Goal: Task Accomplishment & Management: Manage account settings

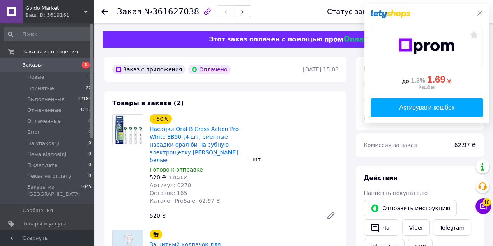
click at [86, 12] on use at bounding box center [86, 12] width 4 height 2
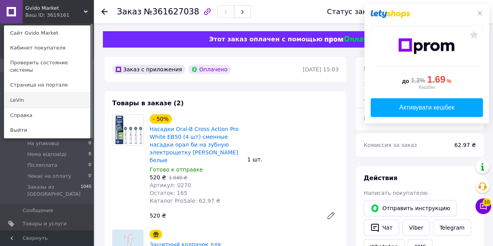
click at [44, 93] on link "LeVin" at bounding box center [47, 100] width 86 height 15
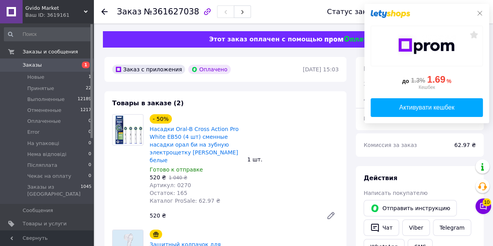
click at [480, 15] on icon at bounding box center [479, 13] width 6 height 6
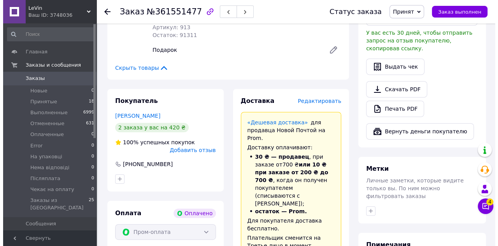
scroll to position [273, 0]
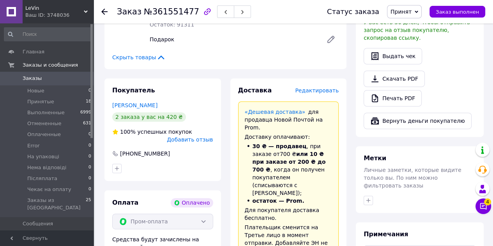
click at [320, 87] on span "Редактировать" at bounding box center [317, 90] width 44 height 6
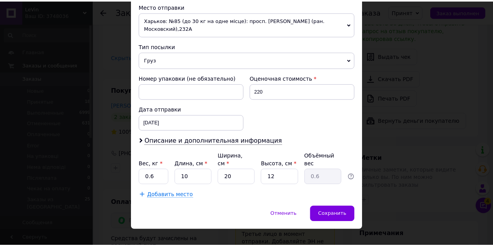
scroll to position [277, 0]
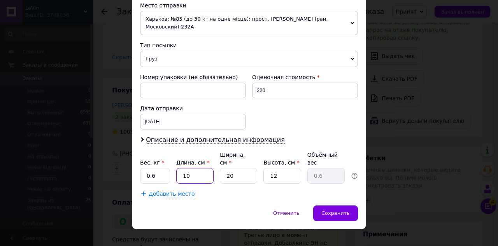
drag, startPoint x: 198, startPoint y: 165, endPoint x: 174, endPoint y: 161, distance: 24.5
click at [174, 161] on div "Вес, кг * 0.6 Длина, см * 10 Ширина, см * 20 Высота, см * 12 Объёмный вес 0.6" at bounding box center [249, 167] width 218 height 33
type input "2"
type input "0.12"
type input "21"
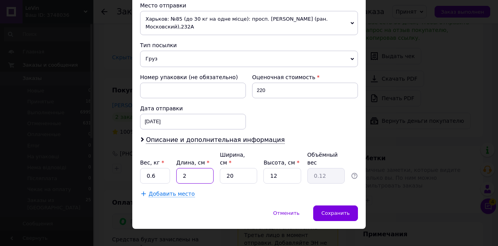
type input "1.26"
type input "21"
drag, startPoint x: 240, startPoint y: 165, endPoint x: 211, endPoint y: 163, distance: 29.6
click at [211, 163] on div "Вес, кг * 0.6 Длина, см * 21 Ширина, см * 20 Высота, см * 12 Объёмный вес 1.26" at bounding box center [249, 167] width 218 height 33
type input "1"
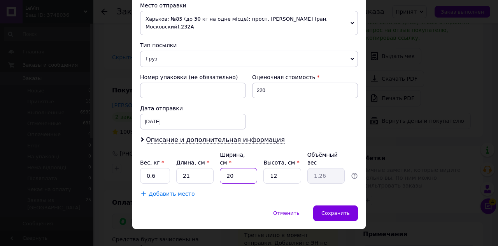
type input "0.1"
type input "13"
type input "0.82"
type input "13"
click at [264, 162] on div "Вес, кг * 0.6 Длина, см * 21 Ширина, см * 13 Высота, см * 12 Объёмный вес 0.82" at bounding box center [249, 167] width 218 height 33
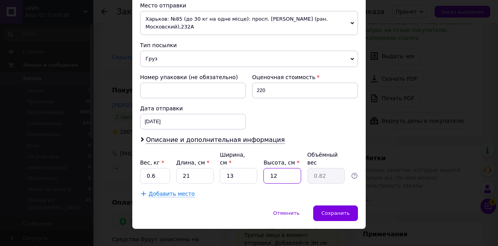
click at [287, 168] on input "12" at bounding box center [282, 176] width 37 height 16
drag, startPoint x: 280, startPoint y: 160, endPoint x: 266, endPoint y: 160, distance: 14.0
click at [266, 168] on input "12" at bounding box center [282, 176] width 37 height 16
type input "3"
type input "0.2"
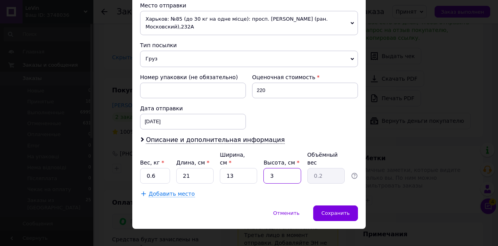
type input "3"
click at [178, 169] on input "21" at bounding box center [194, 176] width 37 height 16
click at [166, 168] on input "0.6" at bounding box center [155, 176] width 30 height 16
type input "0.5"
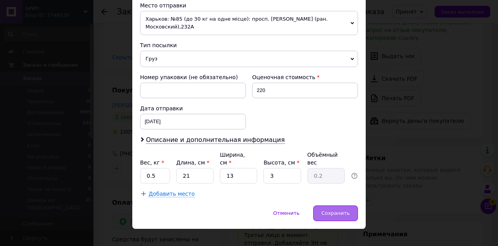
click at [327, 205] on div "Сохранить" at bounding box center [335, 213] width 45 height 16
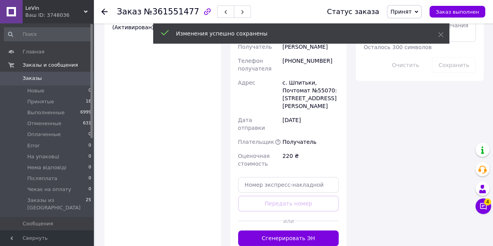
scroll to position [545, 0]
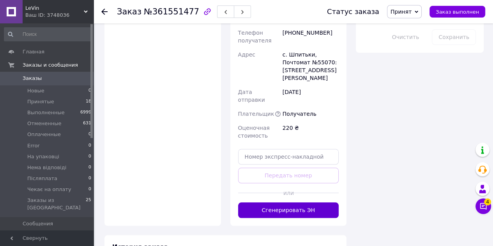
click at [290, 202] on button "Сгенерировать ЭН" at bounding box center [288, 210] width 101 height 16
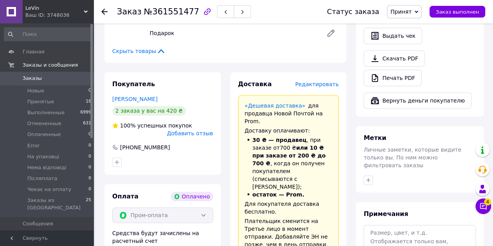
scroll to position [389, 0]
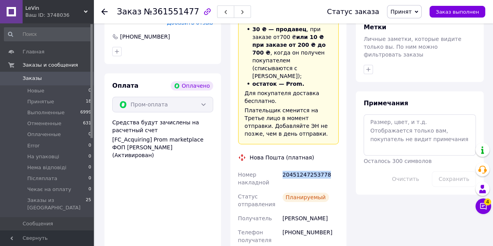
drag, startPoint x: 326, startPoint y: 123, endPoint x: 282, endPoint y: 125, distance: 44.0
click at [282, 167] on div "20451247253778" at bounding box center [310, 178] width 59 height 22
copy div "20451247253778"
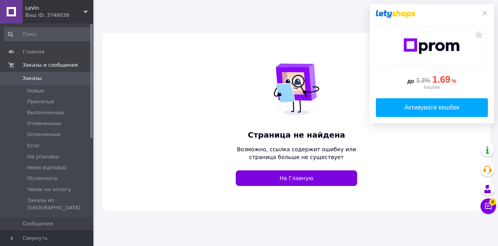
click at [82, 12] on div "Ваш ID: 3748036" at bounding box center [59, 15] width 68 height 7
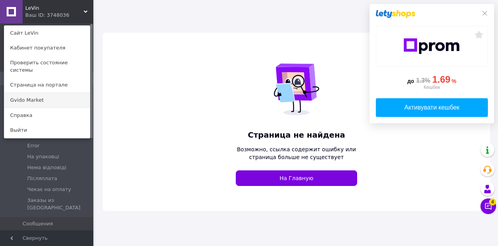
click at [42, 93] on link "Gvido Market" at bounding box center [47, 100] width 86 height 15
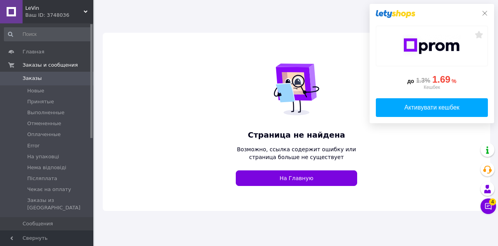
click at [484, 15] on icon at bounding box center [485, 13] width 6 height 6
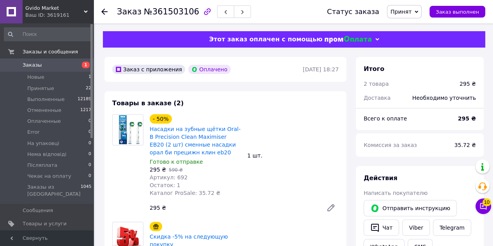
click at [83, 9] on span "Gvido Market" at bounding box center [54, 8] width 58 height 7
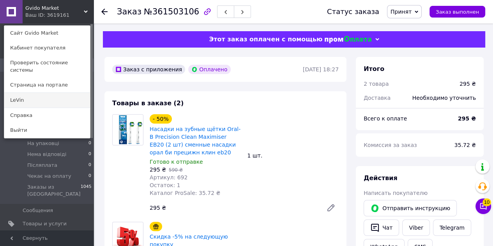
click at [50, 93] on link "LeVin" at bounding box center [47, 100] width 86 height 15
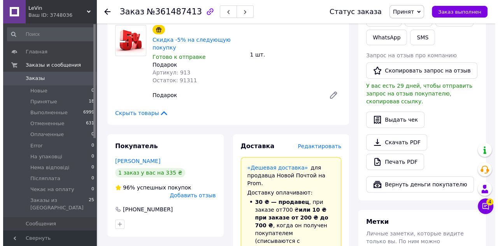
scroll to position [234, 0]
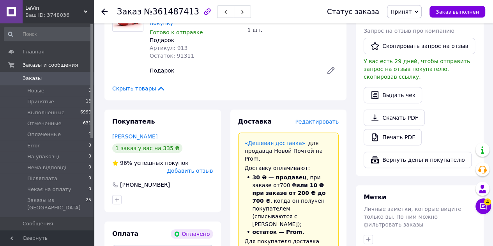
click at [308, 118] on span "Редактировать" at bounding box center [317, 121] width 44 height 6
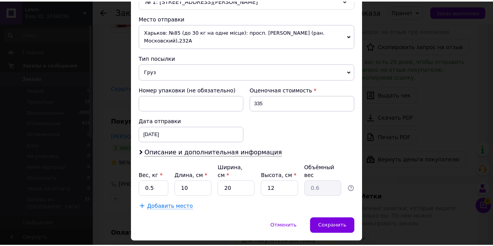
scroll to position [277, 0]
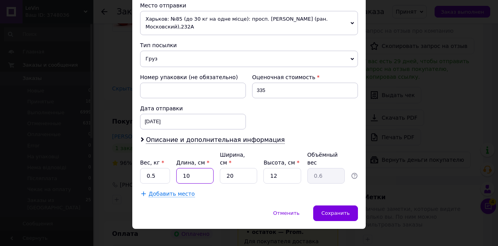
drag, startPoint x: 187, startPoint y: 168, endPoint x: 173, endPoint y: 163, distance: 14.4
click at [173, 163] on div "Вес, кг * 0.5 Длина, см * 10 Ширина, см * 20 Высота, см * 12 Объёмный вес 0.6" at bounding box center [249, 167] width 218 height 33
type input "2"
type input "0.12"
type input "21"
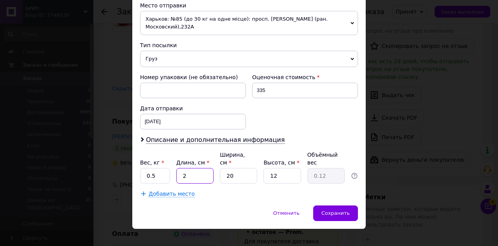
type input "1.26"
type input "21"
drag, startPoint x: 245, startPoint y: 167, endPoint x: 225, endPoint y: 167, distance: 19.5
click at [225, 168] on input "20" at bounding box center [238, 176] width 37 height 16
type input "1"
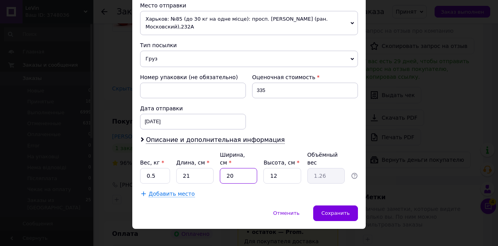
type input "0.1"
type input "14"
type input "0.88"
type input "14"
drag, startPoint x: 283, startPoint y: 164, endPoint x: 255, endPoint y: 166, distance: 28.9
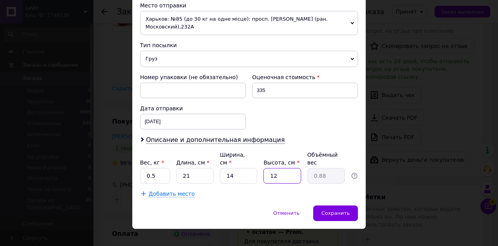
click at [255, 166] on div "Вес, кг * 0.5 Длина, см * 21 Ширина, см * 14 Высота, см * 12 Объёмный вес 0.88" at bounding box center [249, 167] width 218 height 33
type input "3"
type input "0.22"
type input "3"
click at [249, 190] on div "Добавить место" at bounding box center [249, 194] width 218 height 8
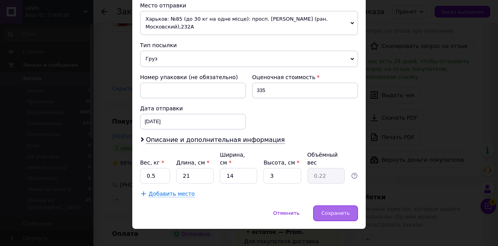
click at [337, 210] on span "Сохранить" at bounding box center [336, 213] width 28 height 6
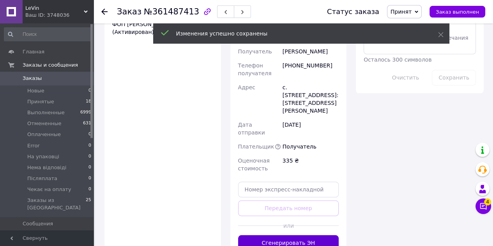
scroll to position [506, 0]
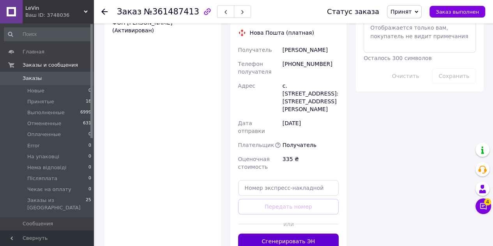
click at [291, 233] on button "Сгенерировать ЭН" at bounding box center [288, 241] width 101 height 16
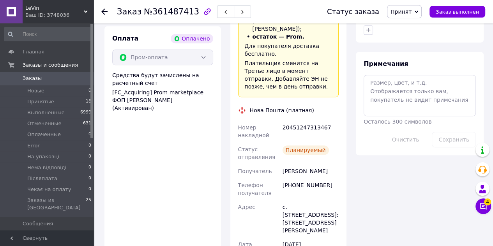
scroll to position [389, 0]
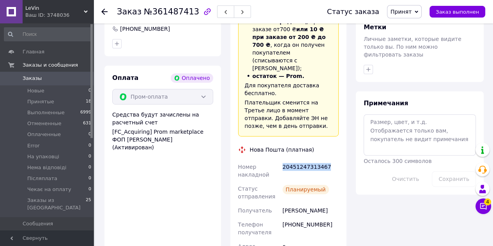
drag, startPoint x: 323, startPoint y: 122, endPoint x: 283, endPoint y: 123, distance: 40.1
click at [283, 160] on div "20451247313467" at bounding box center [310, 171] width 59 height 22
copy div "20451247313467"
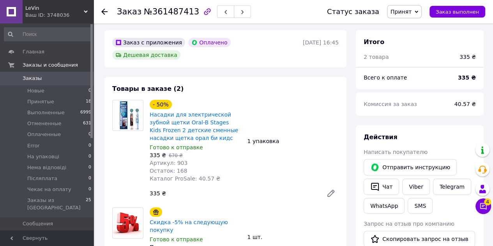
scroll to position [0, 0]
